Goal: Task Accomplishment & Management: Use online tool/utility

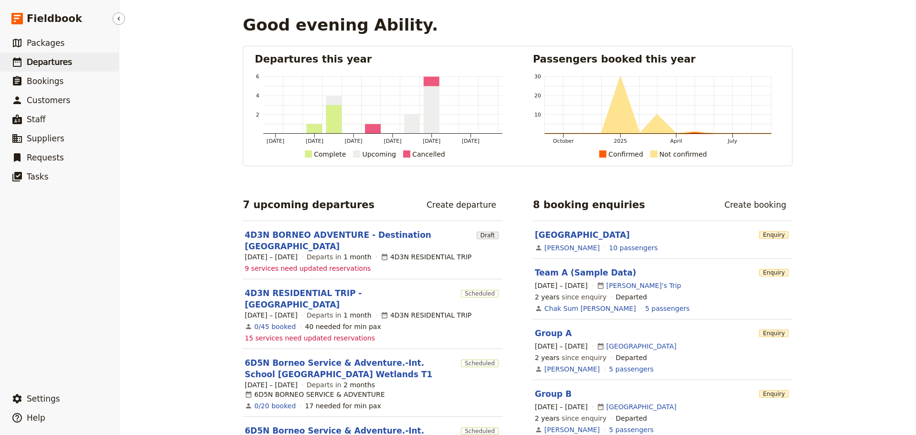
click at [36, 65] on span "Departures" at bounding box center [49, 62] width 45 height 10
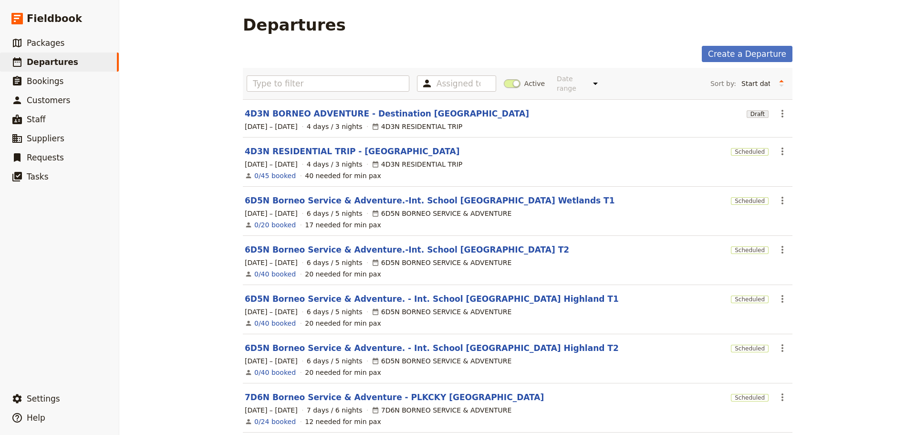
scroll to position [17, 0]
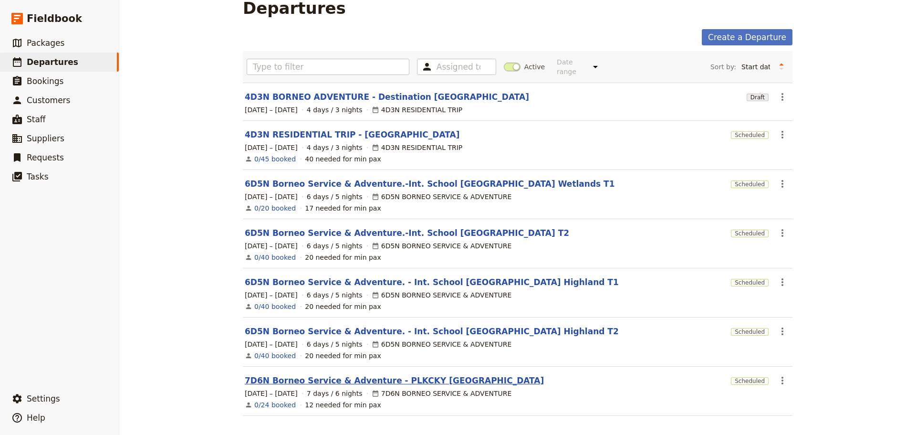
click at [314, 375] on link "7D6N Borneo Service & Adventure - PLKCKY [GEOGRAPHIC_DATA]" at bounding box center [394, 380] width 299 height 11
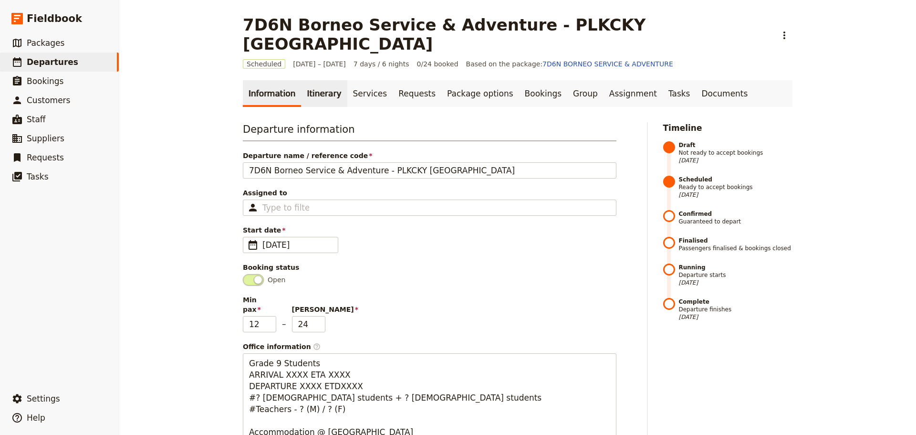
click at [308, 80] on link "Itinerary" at bounding box center [324, 93] width 46 height 27
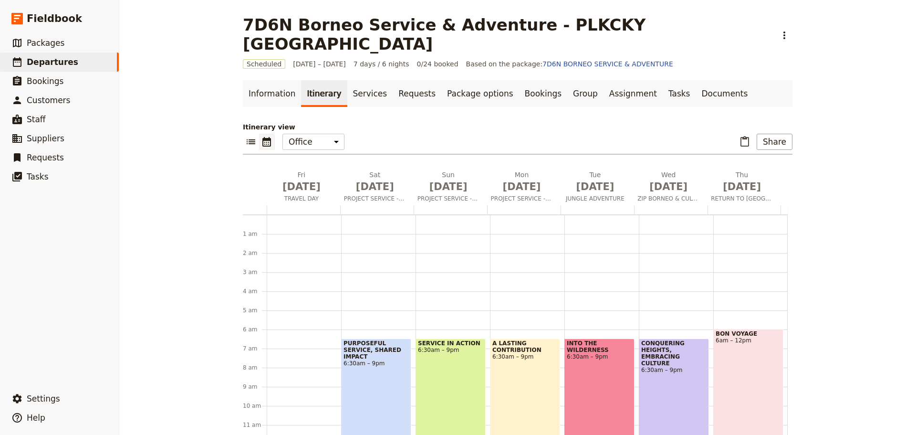
scroll to position [105, 0]
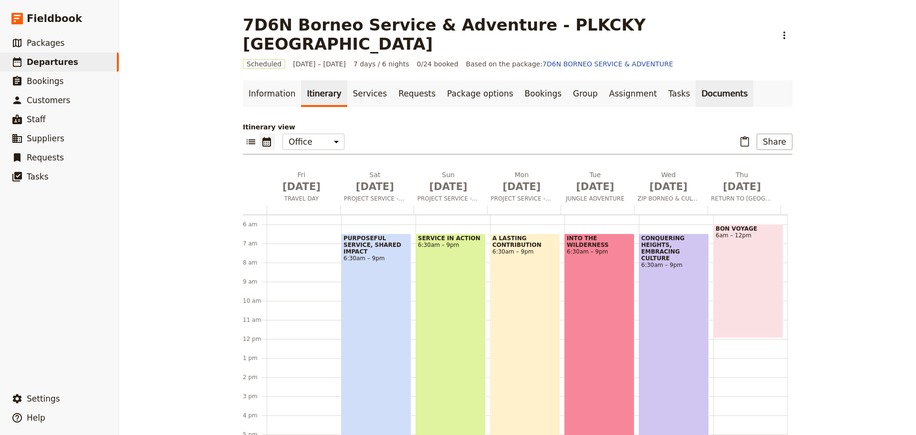
click at [696, 80] on link "Documents" at bounding box center [725, 93] width 58 height 27
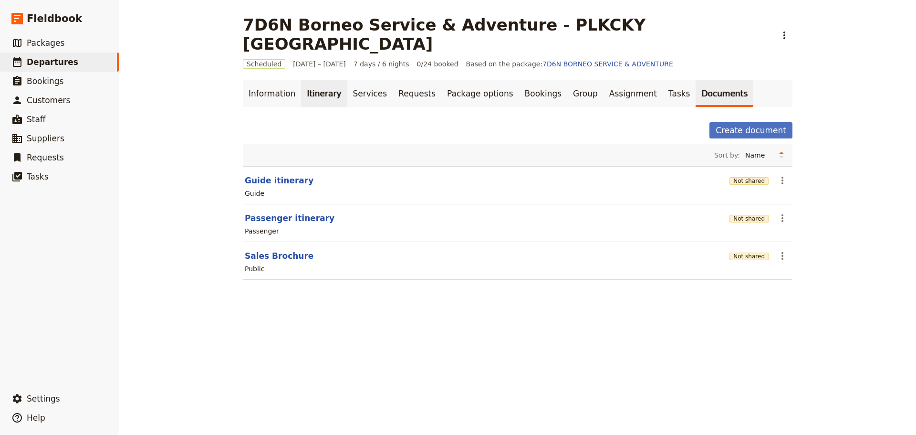
click at [316, 80] on link "Itinerary" at bounding box center [324, 93] width 46 height 27
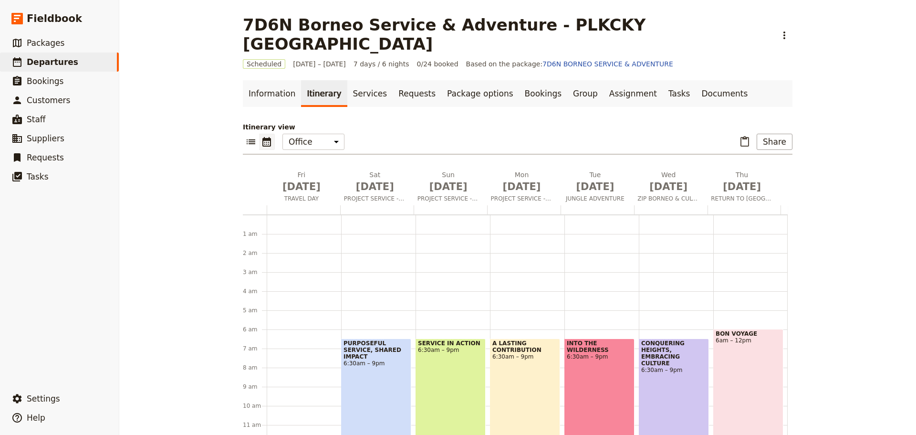
scroll to position [105, 0]
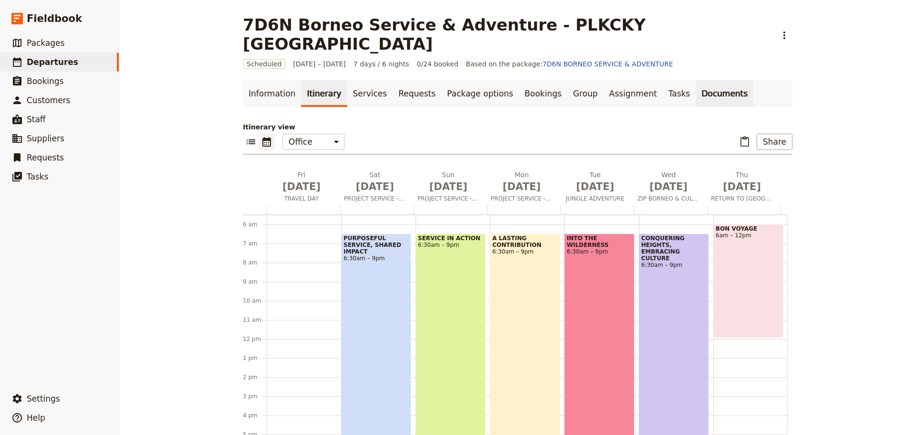
click at [696, 80] on link "Documents" at bounding box center [725, 93] width 58 height 27
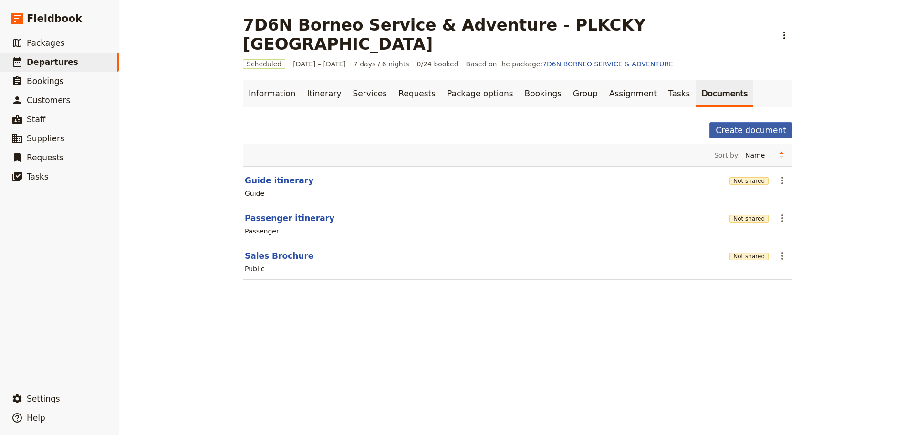
click at [734, 122] on button "Create document" at bounding box center [751, 130] width 83 height 16
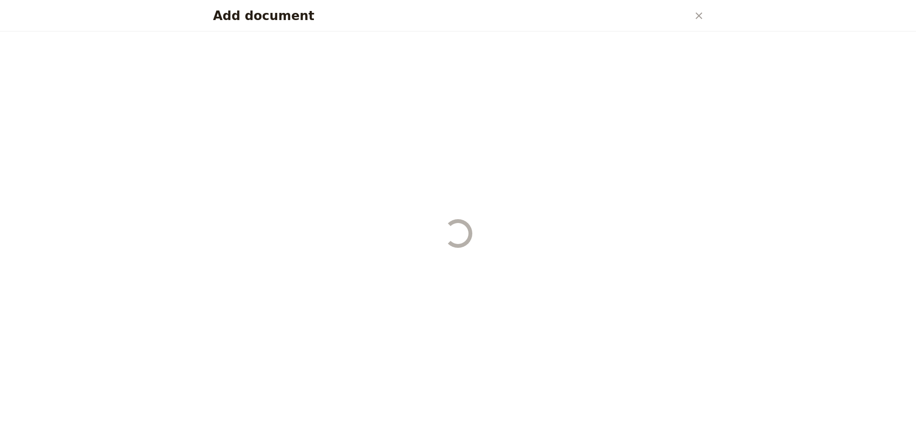
select select "RUN_SHEET"
select select "DEFAULT"
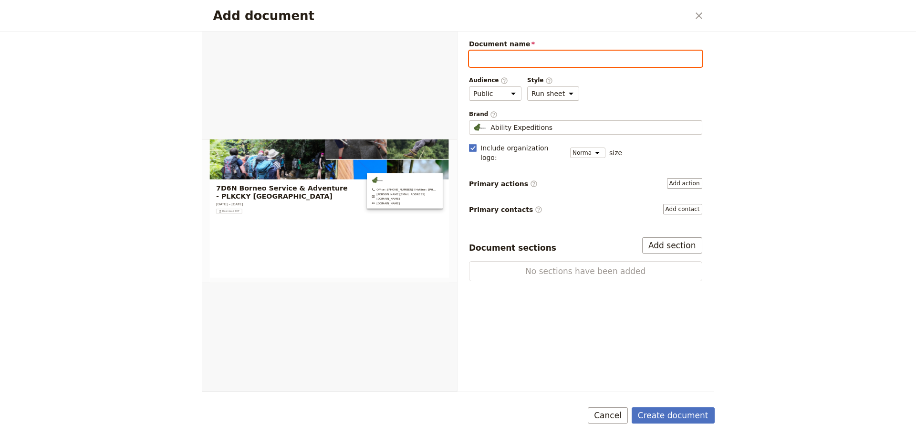
click at [513, 55] on input "Document name" at bounding box center [585, 59] width 233 height 16
click at [511, 57] on input "Document name" at bounding box center [585, 59] width 233 height 16
type input "y"
type input "YOUR ADVENTURE PACKING LIST"
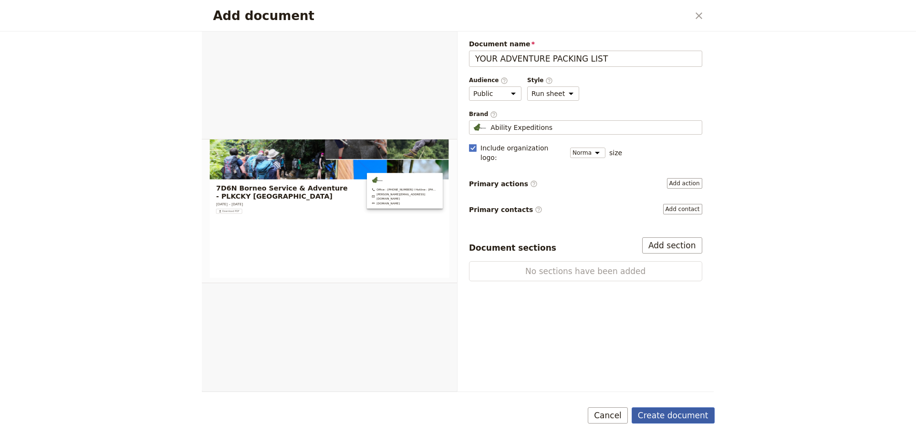
click at [679, 421] on button "Create document" at bounding box center [673, 415] width 83 height 16
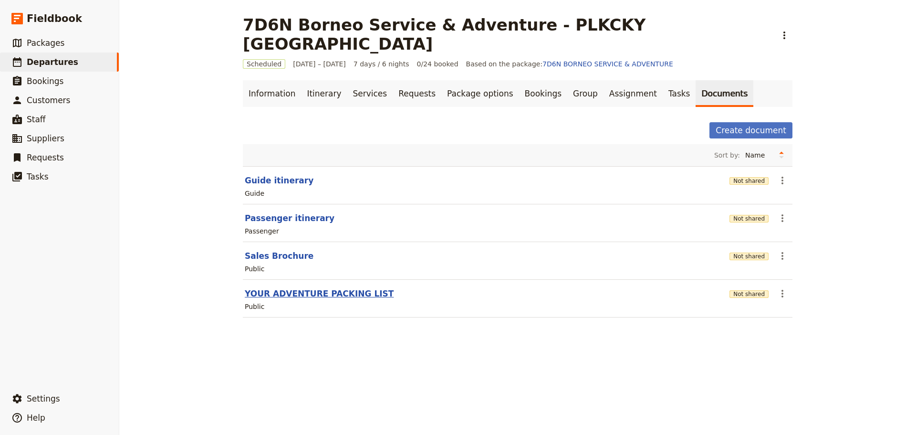
click at [282, 288] on button "YOUR ADVENTURE PACKING LIST" at bounding box center [319, 293] width 149 height 11
select select "RUN_SHEET"
select select "DEFAULT"
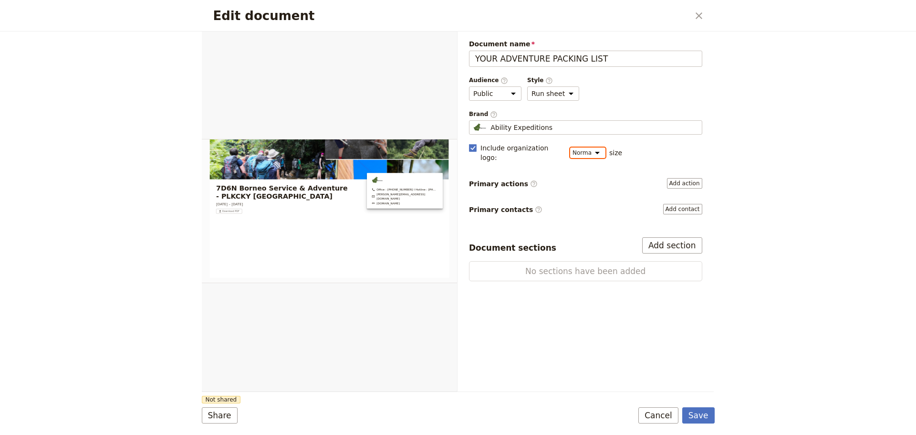
click at [601, 147] on select "Small Normal Large" at bounding box center [587, 152] width 35 height 10
click at [655, 238] on button "Add section" at bounding box center [672, 245] width 60 height 16
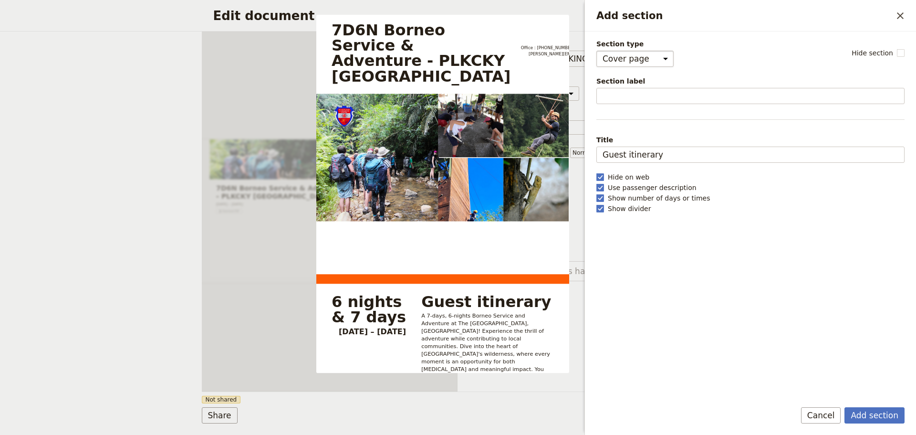
click at [659, 59] on select "Cover page Day summary Itinerary Custom" at bounding box center [635, 59] width 77 height 16
select select "CUSTOM"
click at [597, 51] on select "Cover page Day summary Itinerary Custom" at bounding box center [635, 59] width 77 height 16
select select "default"
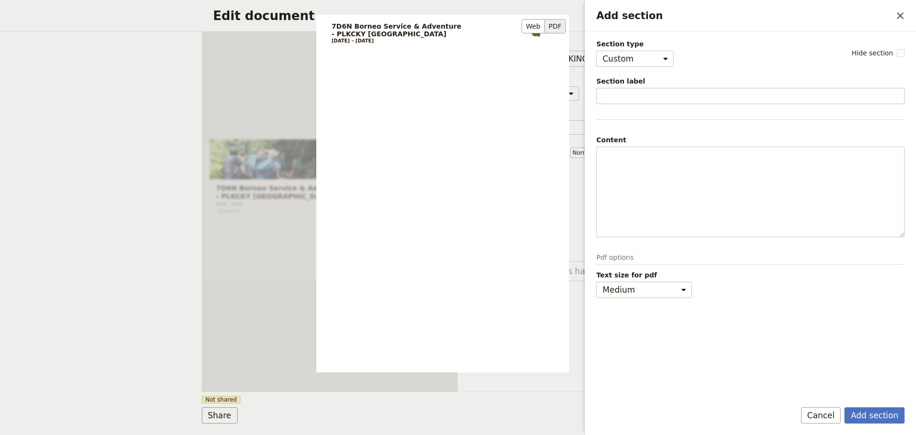
click at [344, 58] on p "Add section" at bounding box center [443, 58] width 222 height 8
click at [337, 56] on p "Add section" at bounding box center [443, 58] width 222 height 8
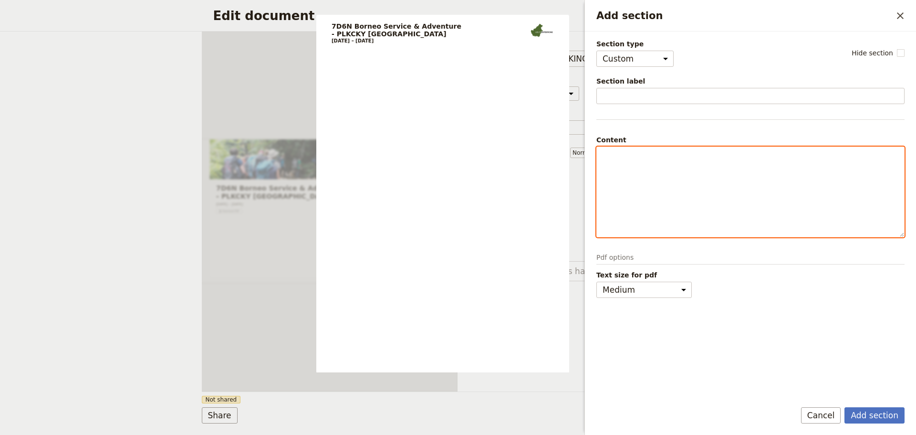
click at [607, 155] on p "Add section" at bounding box center [751, 156] width 296 height 10
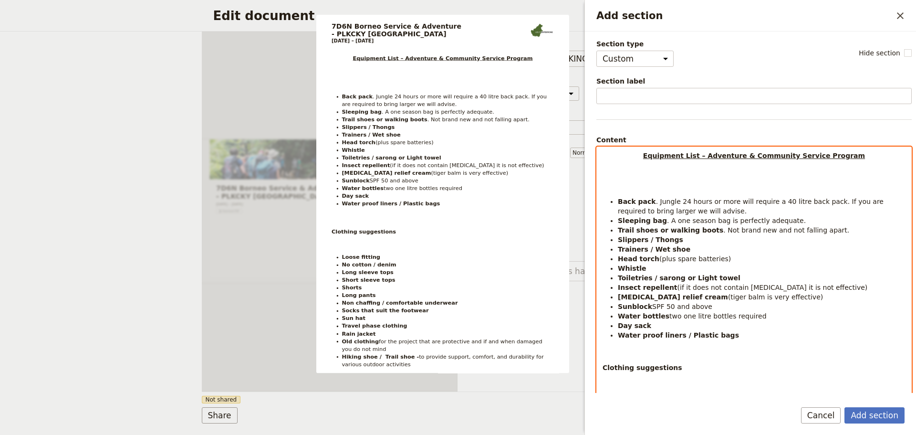
click at [613, 169] on p "Add section" at bounding box center [754, 171] width 303 height 10
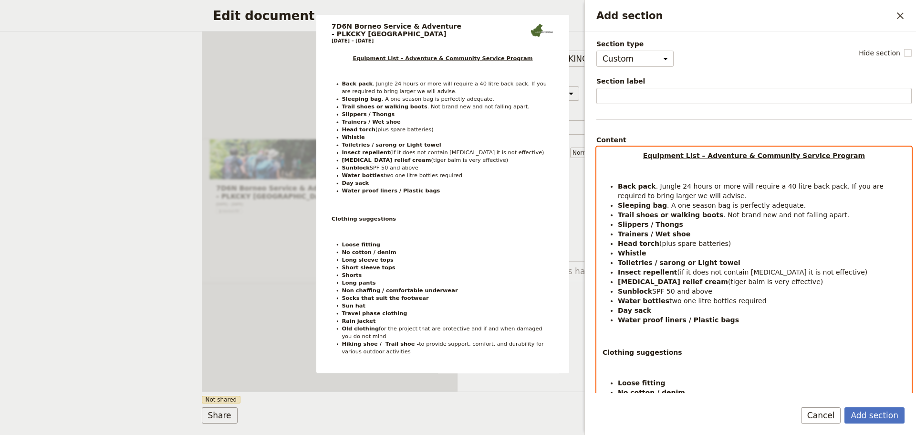
click at [846, 156] on p "Equipment List – Adventure & Community Service Program" at bounding box center [754, 156] width 303 height 10
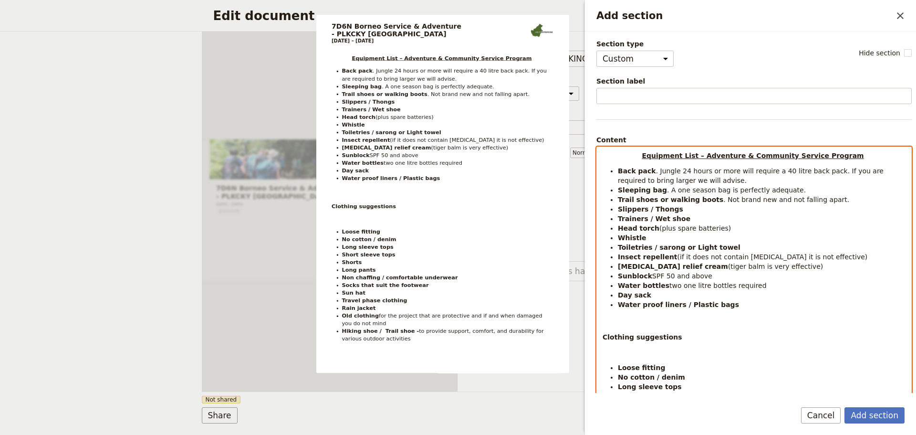
click at [684, 335] on p "Clothing suggestions" at bounding box center [754, 337] width 303 height 10
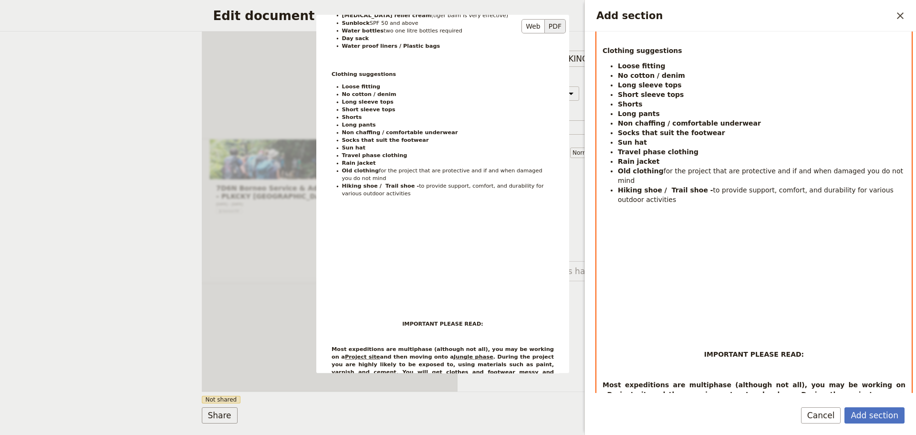
scroll to position [191, 0]
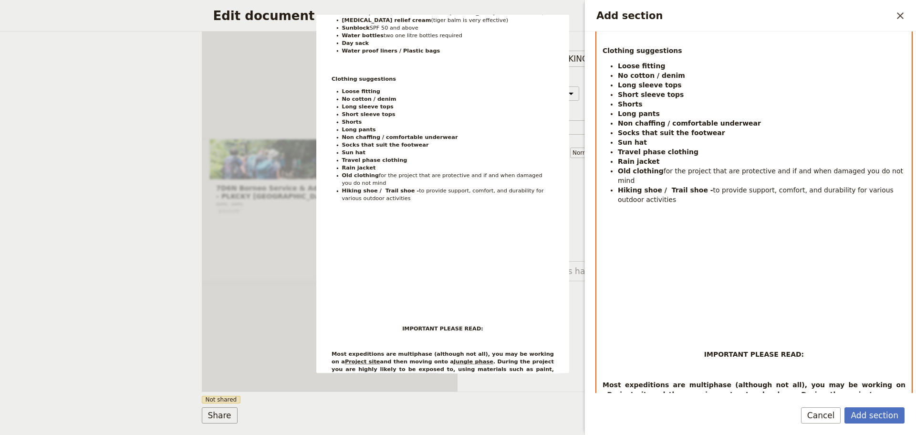
click at [672, 199] on div "Equipment List – Adventure & Community Service Program Back pack . Jungle 24 ho…" at bounding box center [754, 438] width 314 height 1155
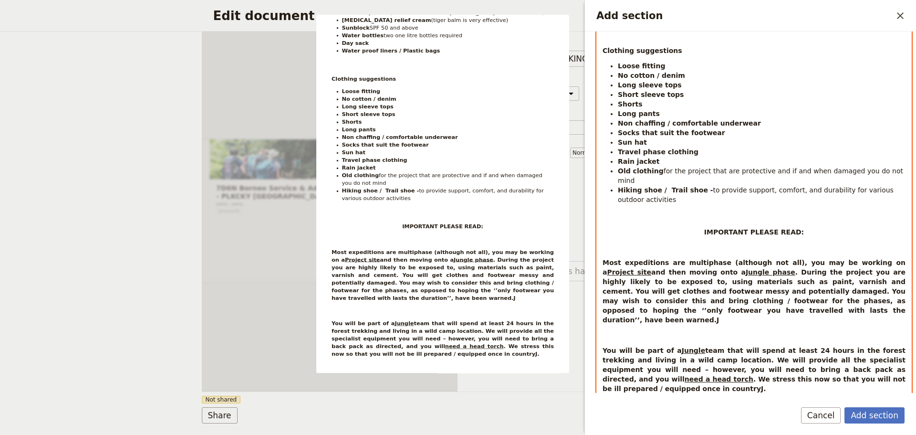
click at [813, 227] on p "IMPORTANT PLEASE READ:" at bounding box center [754, 232] width 303 height 10
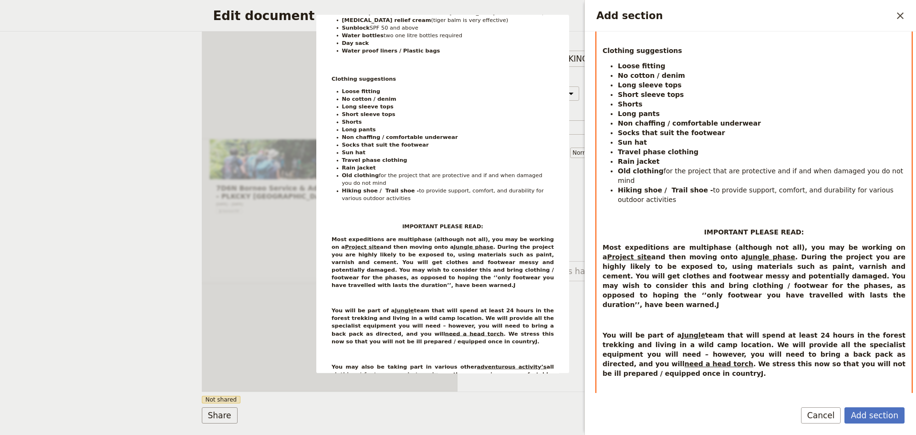
click at [668, 285] on p "Most expeditions are multiphase (although not all), you may be working on a Pro…" at bounding box center [754, 275] width 303 height 67
click at [639, 315] on p "Add section" at bounding box center [754, 320] width 303 height 10
click at [675, 288] on p "Most expeditions are multiphase (although not all), you may be working on a Pro…" at bounding box center [754, 275] width 303 height 67
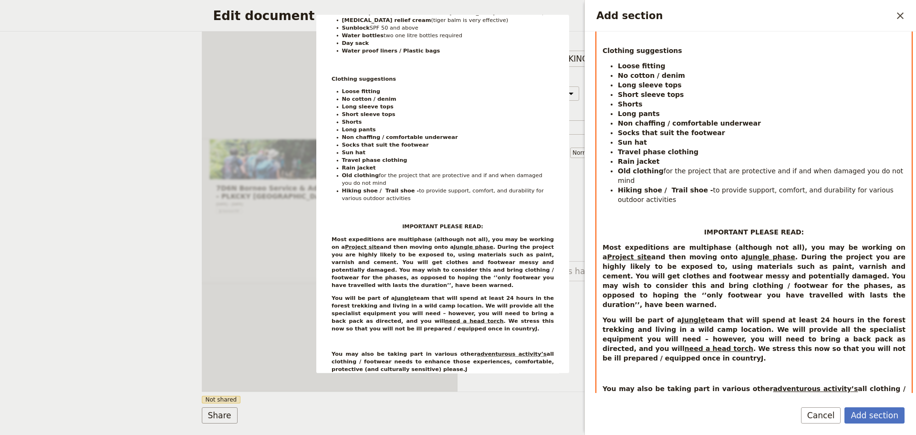
click at [875, 330] on p "You will be part of a Jungle team that will spend at least 24 hours in the fore…" at bounding box center [754, 339] width 303 height 48
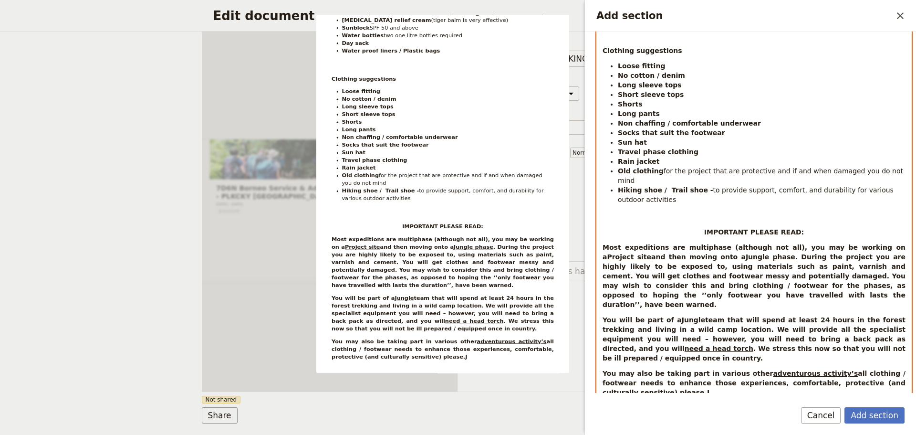
click at [632, 368] on p "You may also be taking part in various other adventurous activity’s all clothin…" at bounding box center [754, 382] width 303 height 29
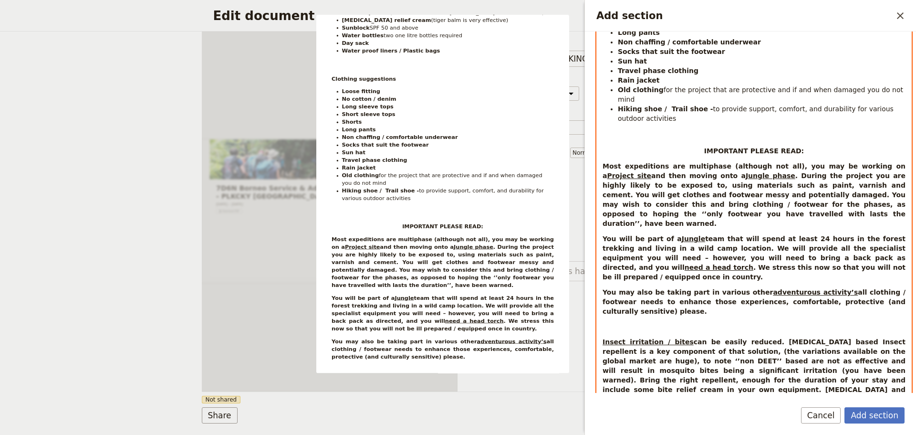
scroll to position [382, 0]
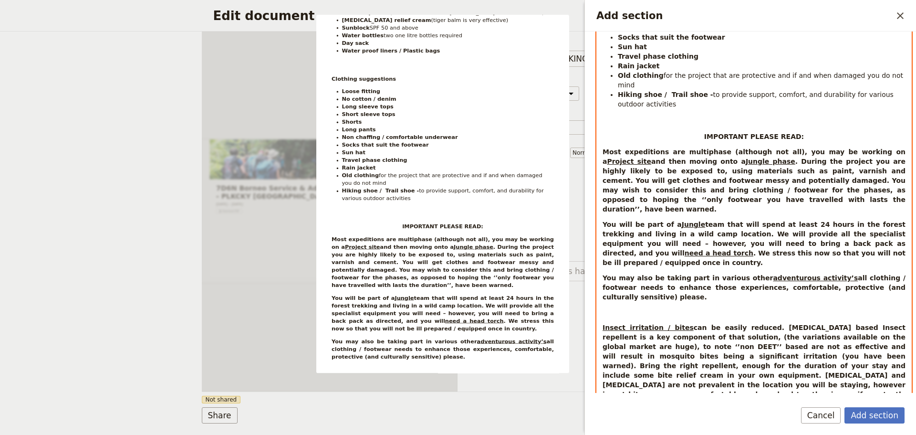
click at [616, 307] on p "Add section" at bounding box center [754, 312] width 303 height 10
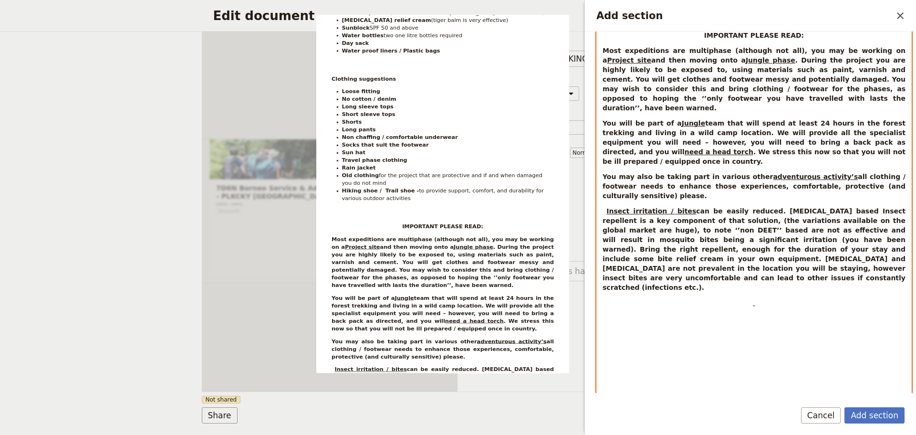
scroll to position [477, 0]
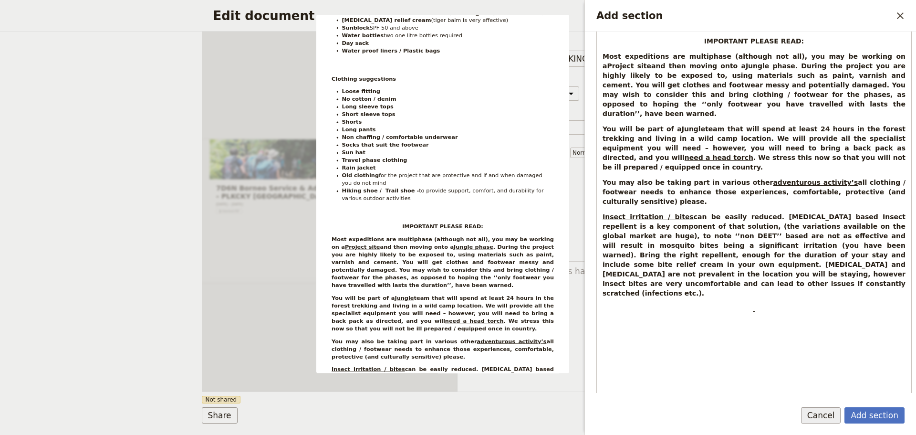
click at [832, 414] on button "Cancel" at bounding box center [821, 415] width 40 height 16
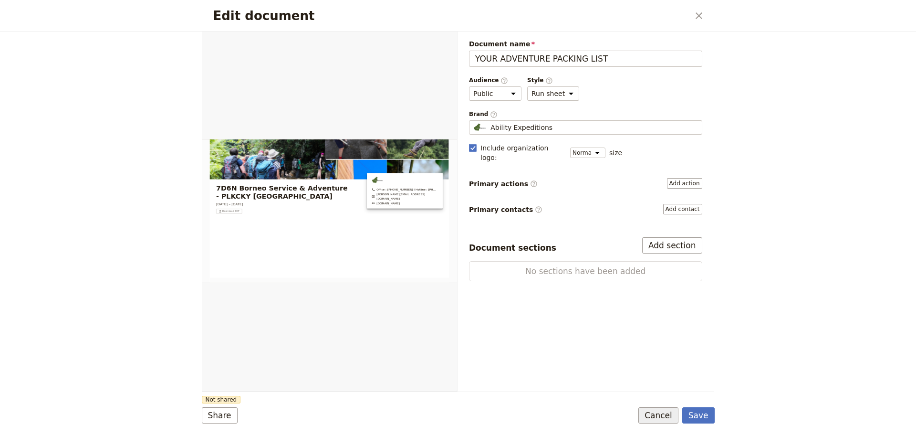
click at [667, 419] on button "Cancel" at bounding box center [659, 415] width 40 height 16
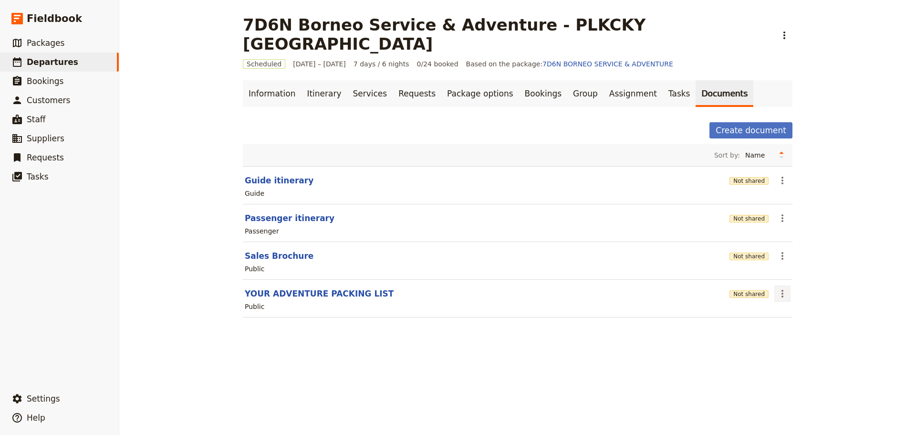
click at [780, 288] on icon "Actions" at bounding box center [782, 293] width 11 height 11
click at [806, 322] on span "Delete document" at bounding box center [806, 322] width 58 height 10
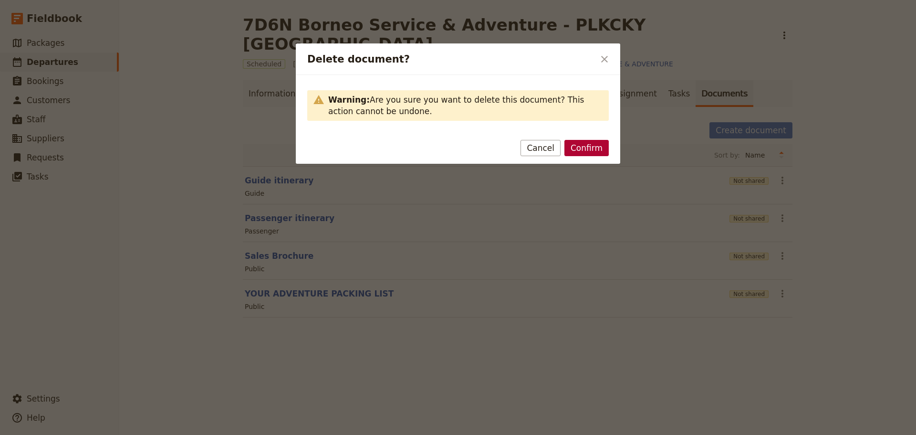
click at [585, 153] on button "Confirm" at bounding box center [587, 148] width 44 height 16
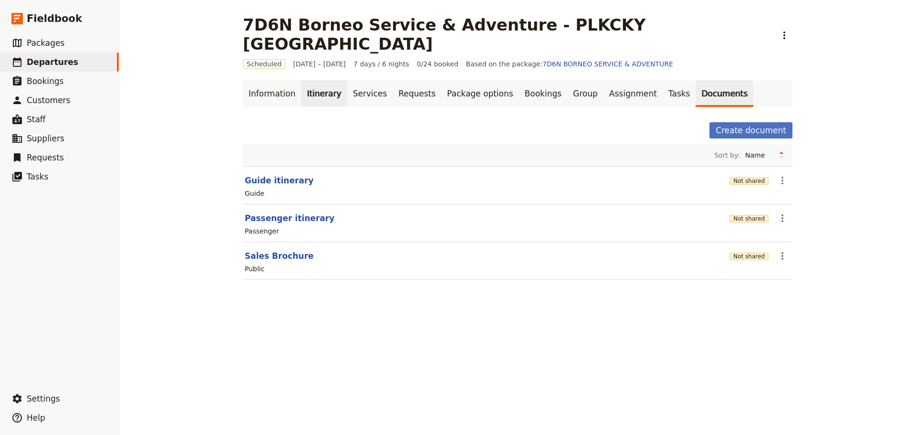
click at [313, 80] on link "Itinerary" at bounding box center [324, 93] width 46 height 27
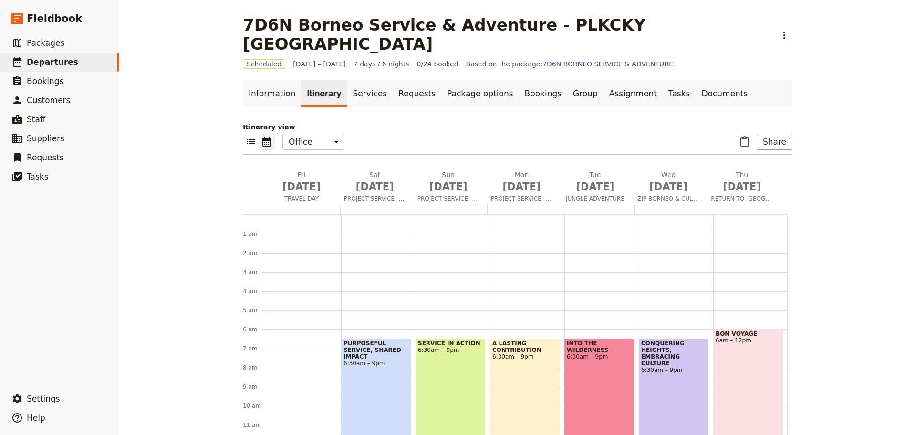
scroll to position [105, 0]
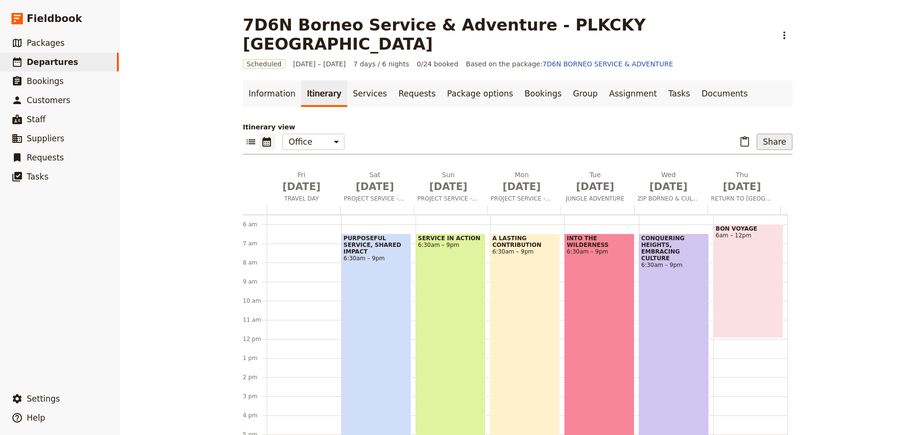
click at [774, 134] on button "Share" at bounding box center [775, 142] width 36 height 16
click at [764, 157] on span "Passenger itinerary" at bounding box center [750, 157] width 64 height 10
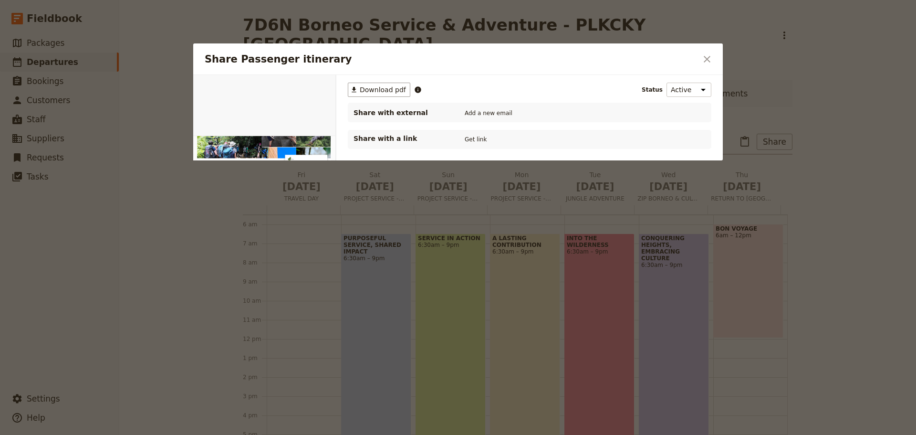
scroll to position [0, 0]
click at [370, 89] on span "Download pdf" at bounding box center [383, 90] width 46 height 10
drag, startPoint x: 710, startPoint y: 61, endPoint x: 452, endPoint y: 0, distance: 264.7
click at [707, 61] on icon "Close dialog" at bounding box center [707, 58] width 11 height 11
